Goal: Use online tool/utility

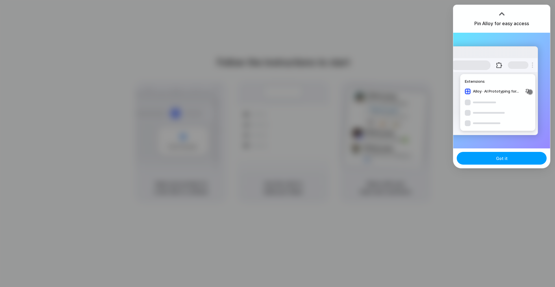
click at [503, 157] on span "Got it" at bounding box center [502, 158] width 12 height 6
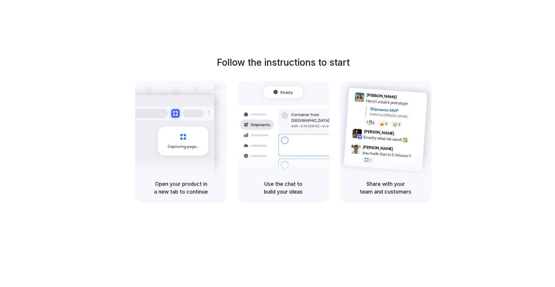
click at [532, 40] on div "Follow the instructions to start Capturing page Open your product in a new tab …" at bounding box center [283, 149] width 567 height 298
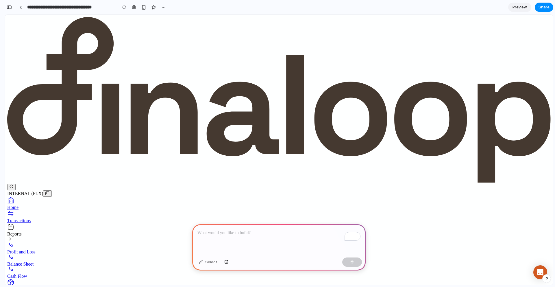
click at [215, 236] on p "To enrich screen reader interactions, please activate Accessibility in Grammarl…" at bounding box center [278, 232] width 163 height 7
click at [53, 249] on div "Profit and Loss" at bounding box center [279, 251] width 544 height 5
click at [223, 248] on div "To enrich screen reader interactions, please activate Accessibility in Grammarl…" at bounding box center [278, 239] width 173 height 31
click at [23, 218] on div "Transactions" at bounding box center [279, 220] width 544 height 5
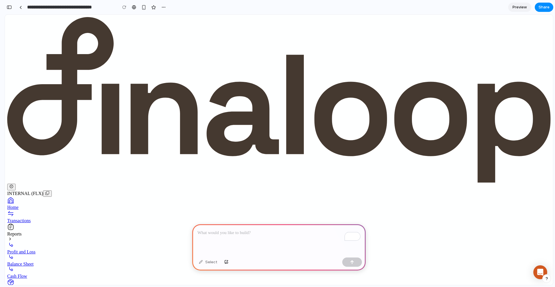
click at [21, 249] on div "Profit and Loss" at bounding box center [279, 251] width 544 height 5
click at [227, 234] on p "To enrich screen reader interactions, please activate Accessibility in Grammarl…" at bounding box center [278, 232] width 163 height 7
click at [358, 261] on button "button" at bounding box center [352, 261] width 20 height 9
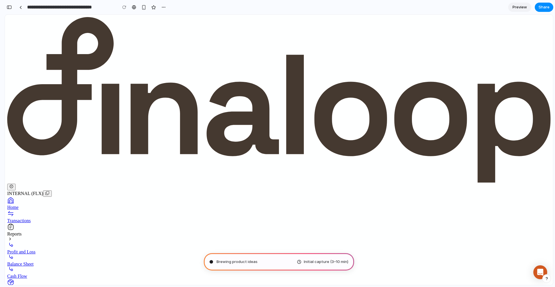
type input "**********"
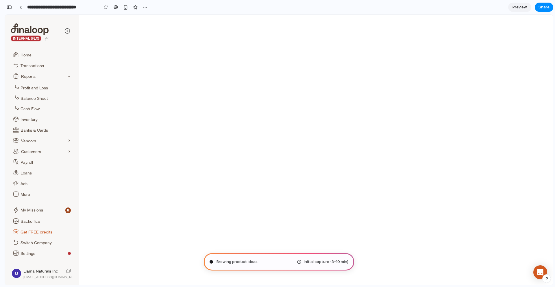
click at [419, 141] on div at bounding box center [316, 150] width 474 height 270
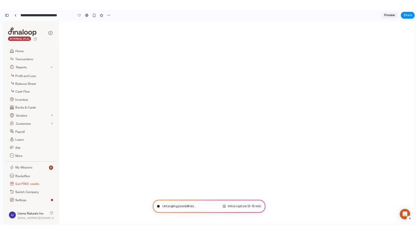
scroll to position [178, 0]
